Goal: Find specific page/section: Find specific page/section

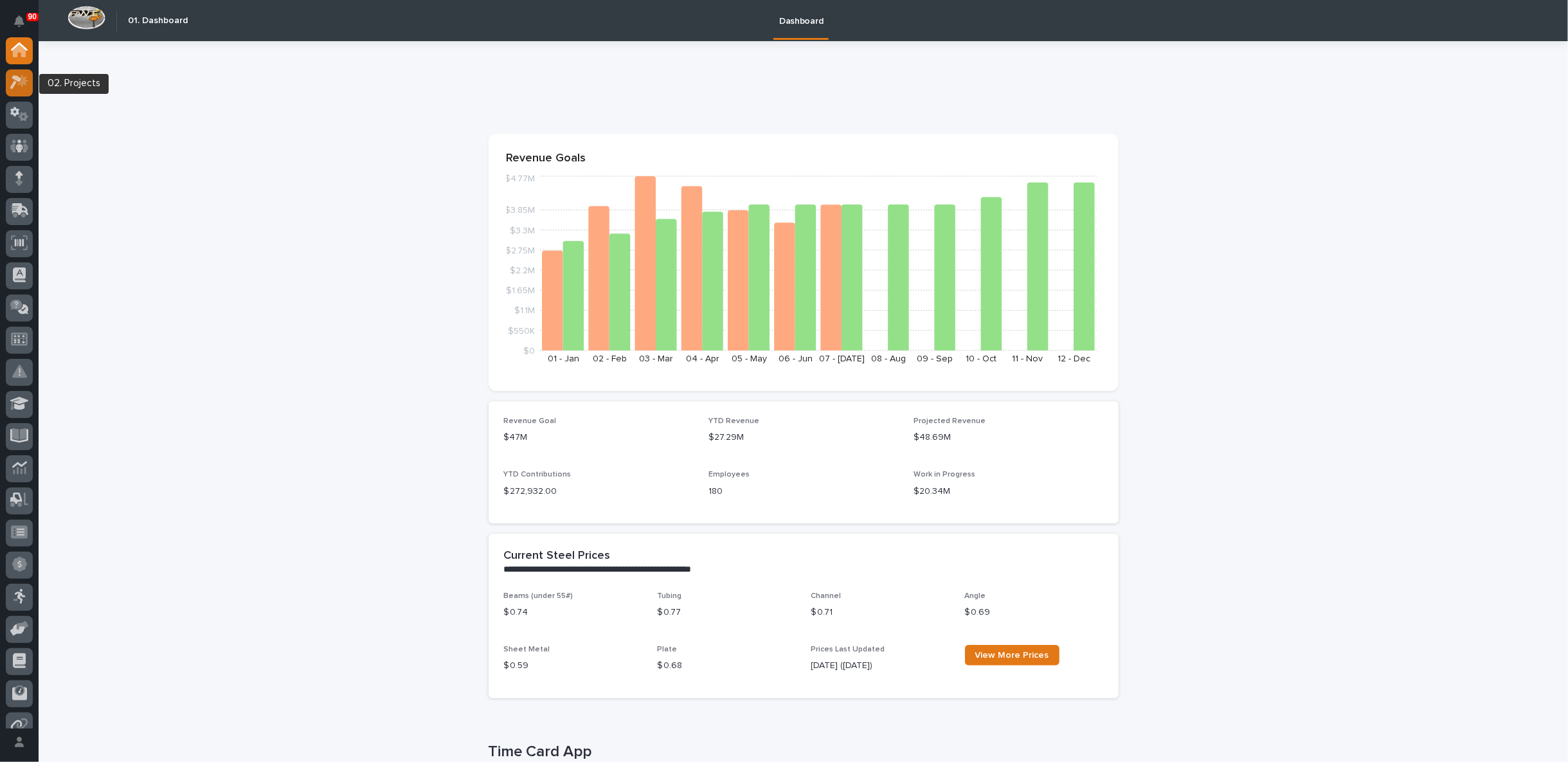
click at [19, 86] on icon at bounding box center [20, 83] width 19 height 15
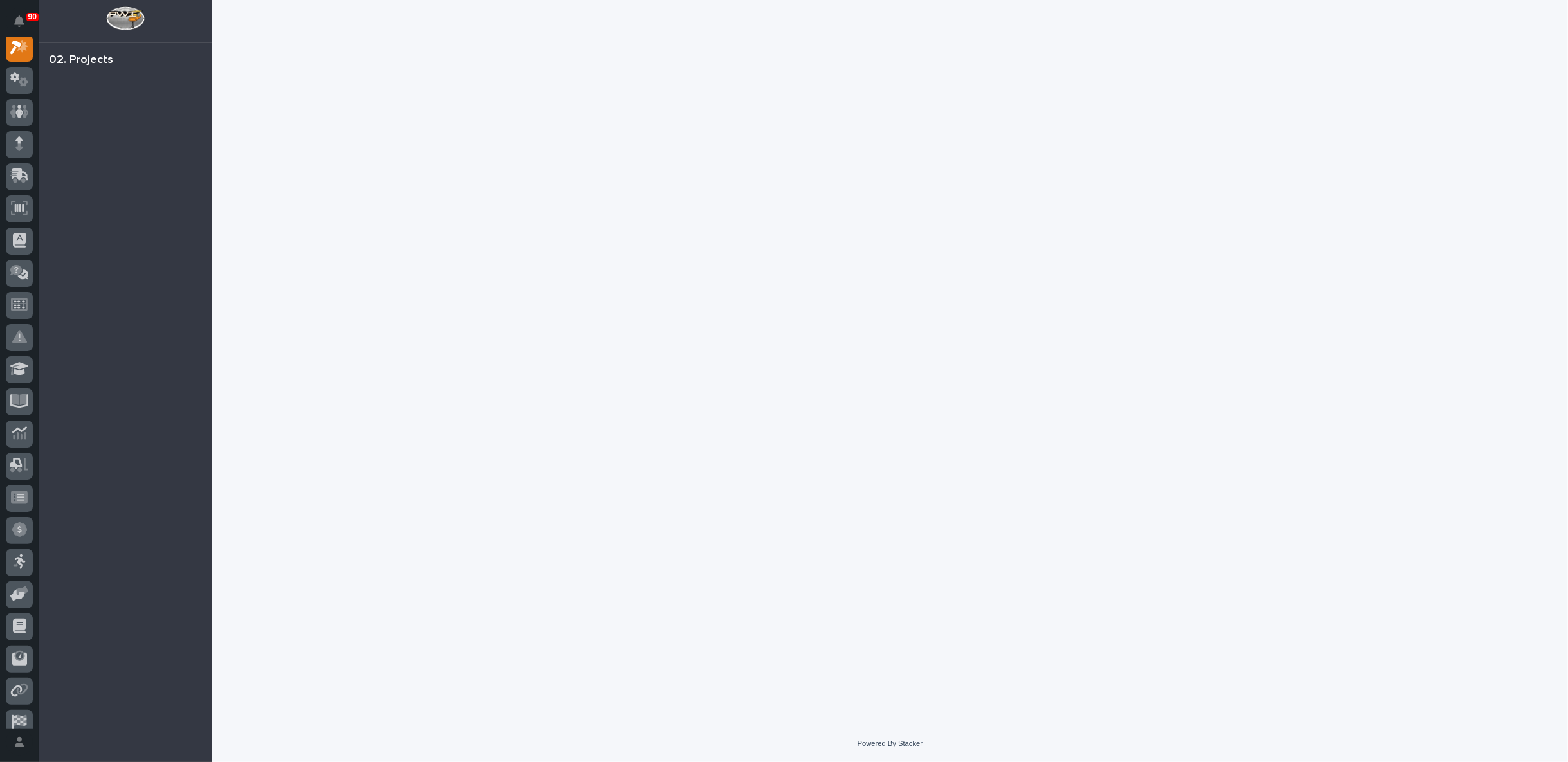
scroll to position [32, 0]
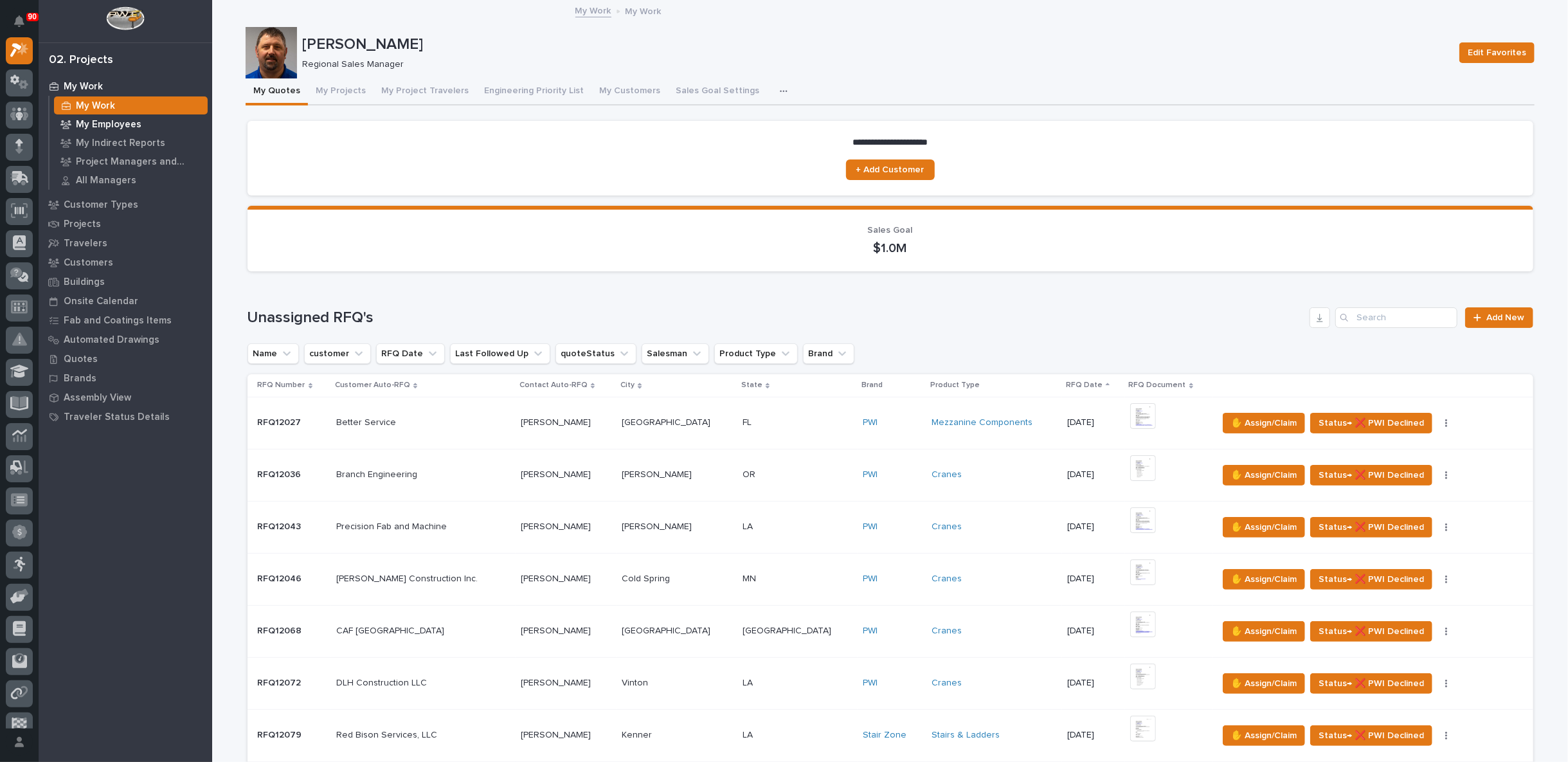
click at [95, 125] on p "My Employees" at bounding box center [108, 124] width 65 height 11
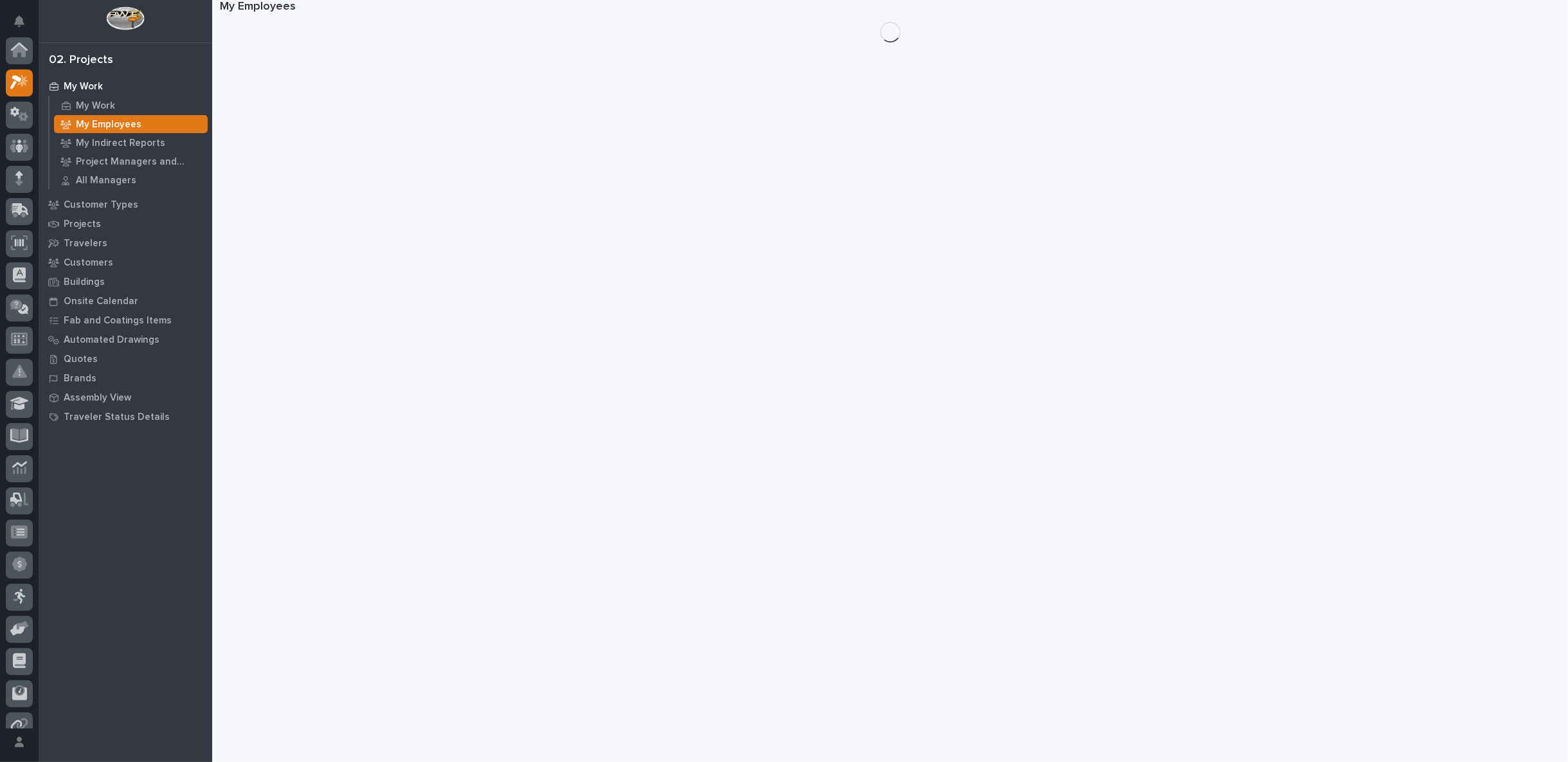
scroll to position [32, 0]
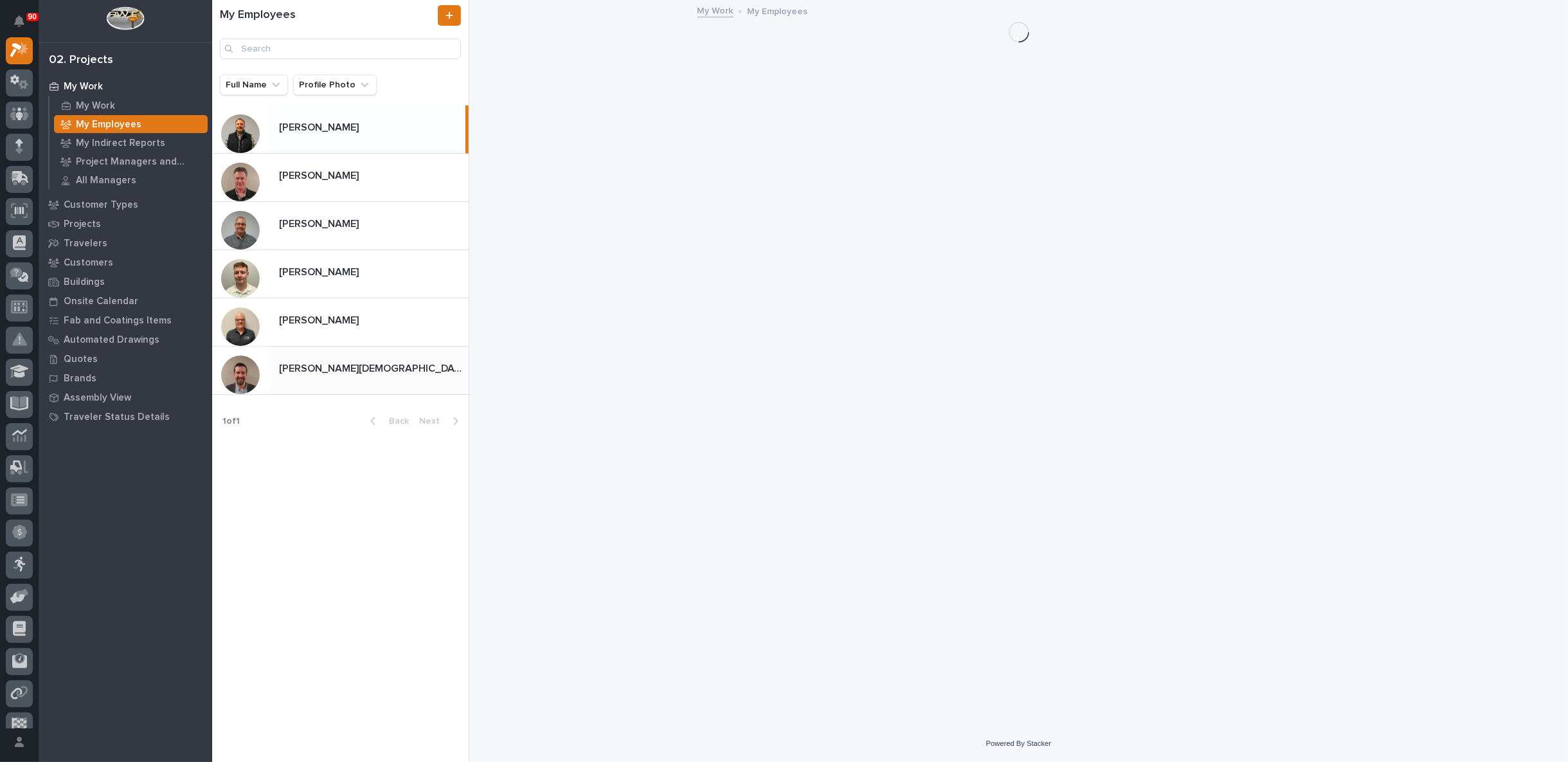
click at [324, 365] on p "[PERSON_NAME][DEMOGRAPHIC_DATA]" at bounding box center [372, 367] width 187 height 15
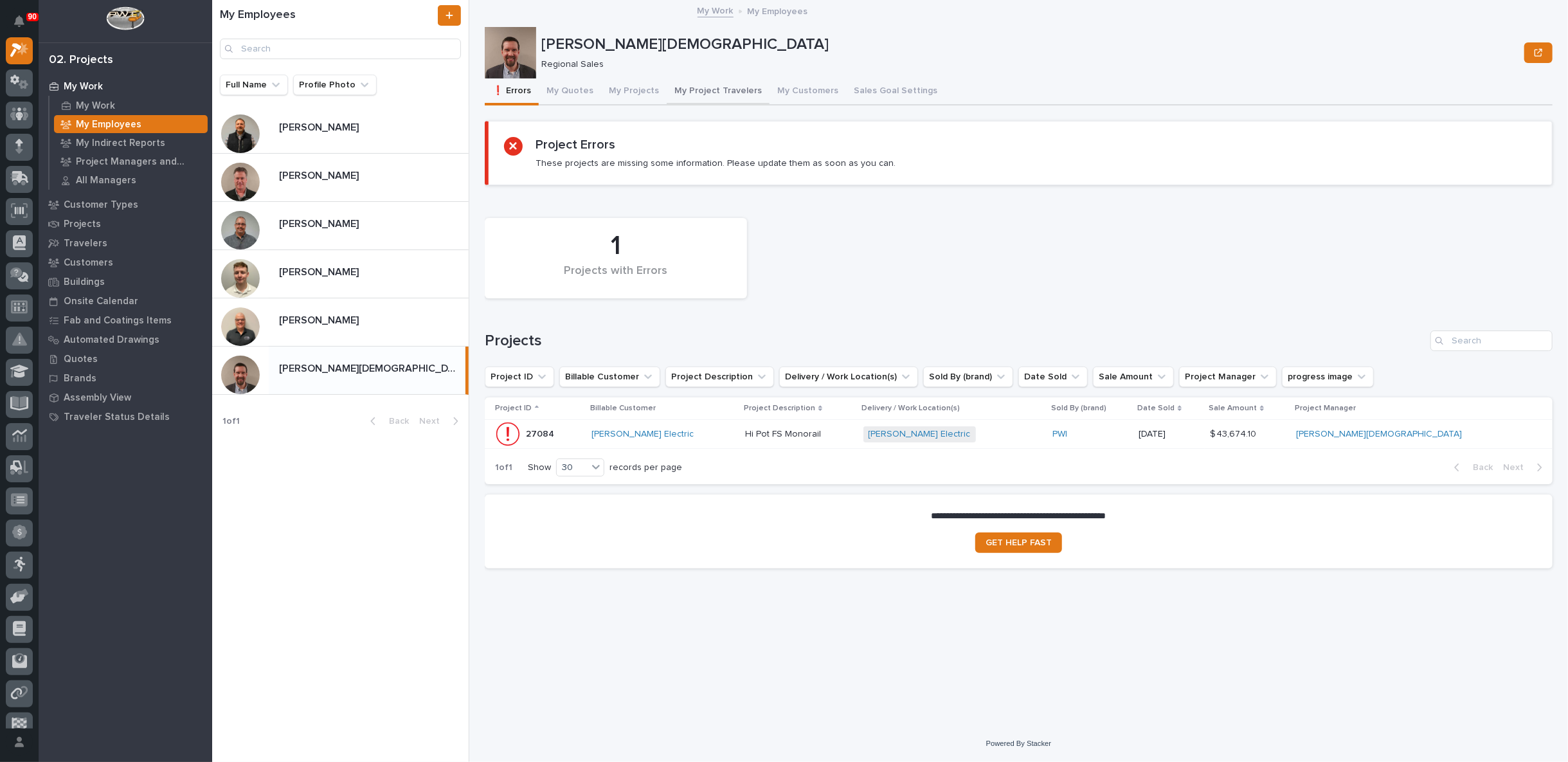
click at [695, 91] on button "My Project Travelers" at bounding box center [718, 92] width 103 height 27
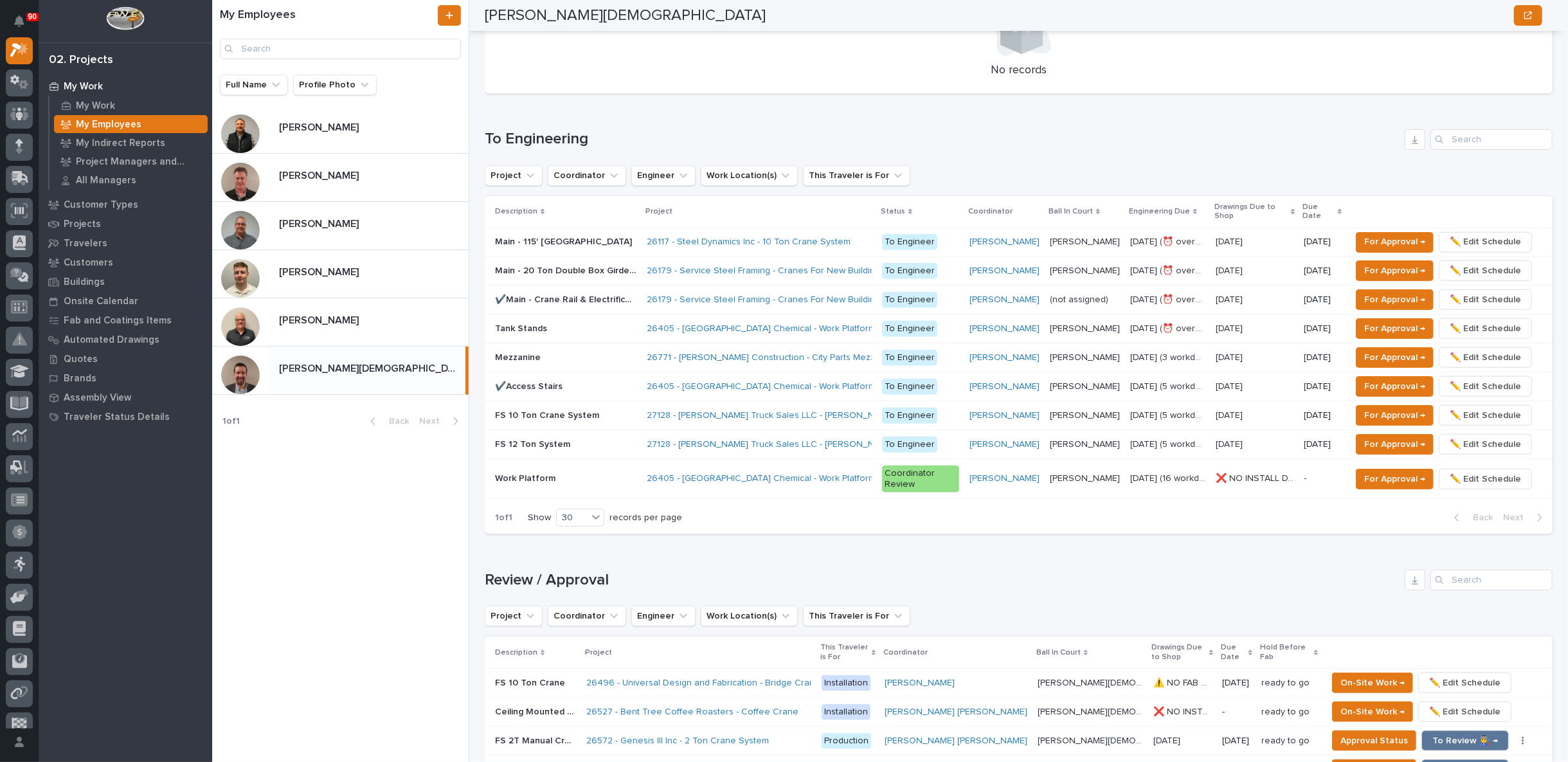
scroll to position [1214, 0]
